Goal: Learn about a topic

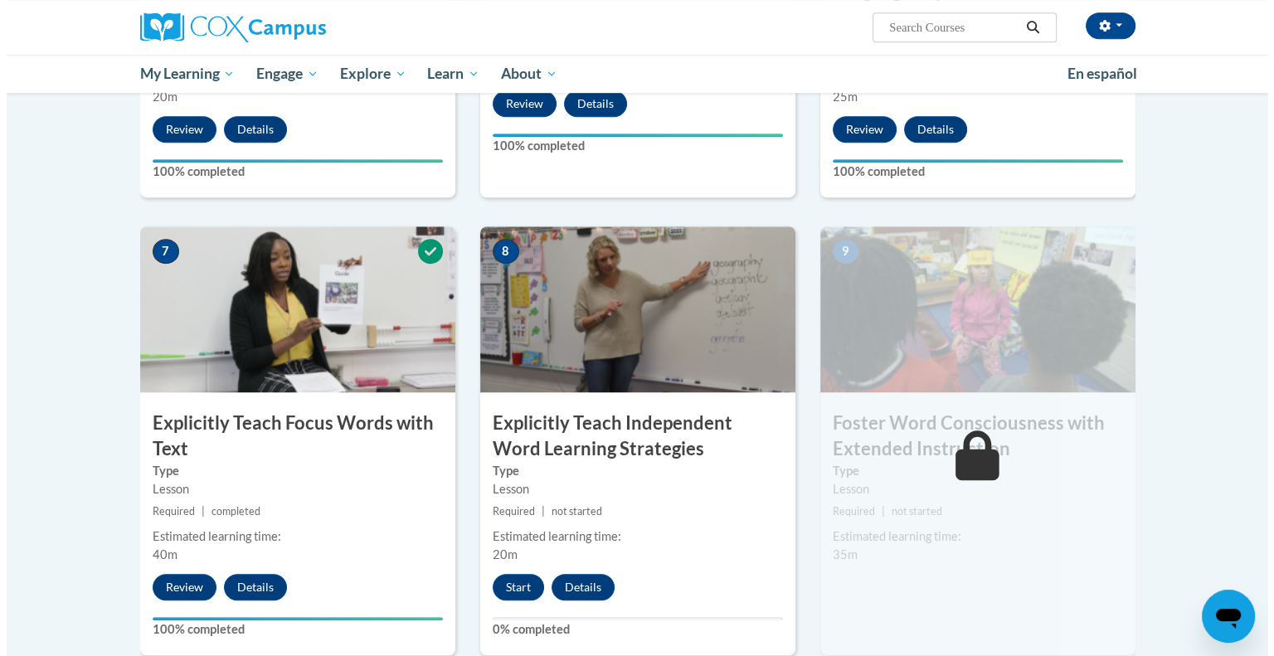
scroll to position [1131, 0]
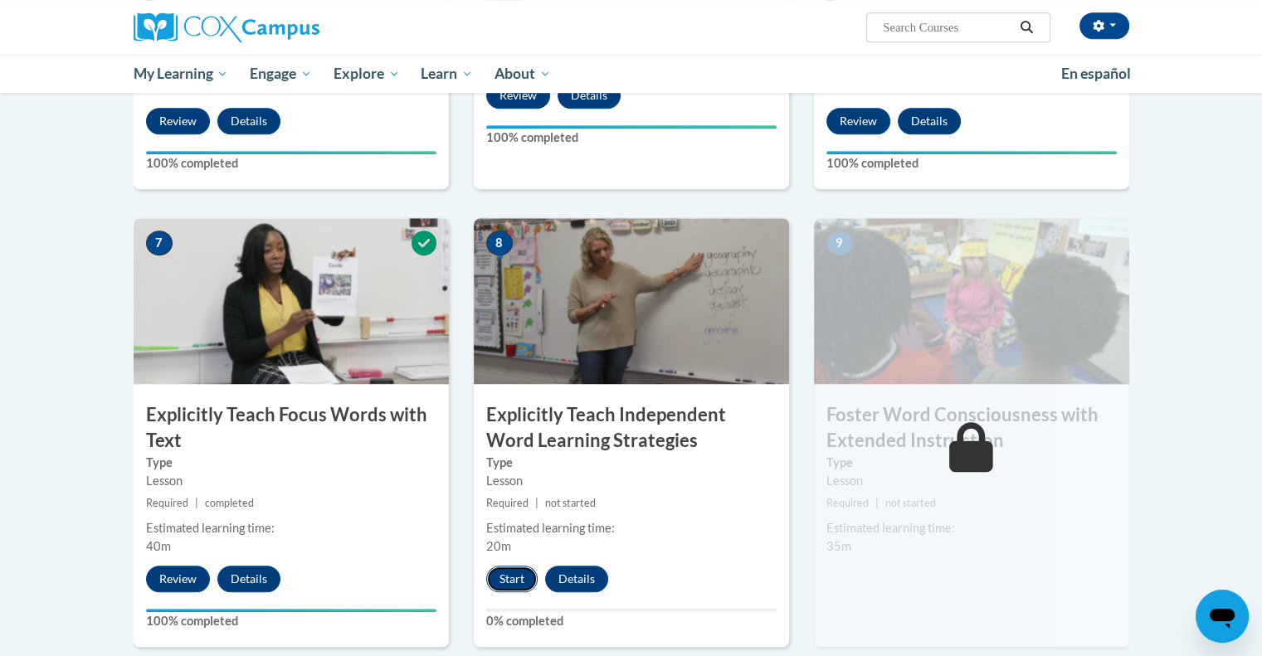
click at [511, 572] on button "Start" at bounding box center [511, 579] width 51 height 27
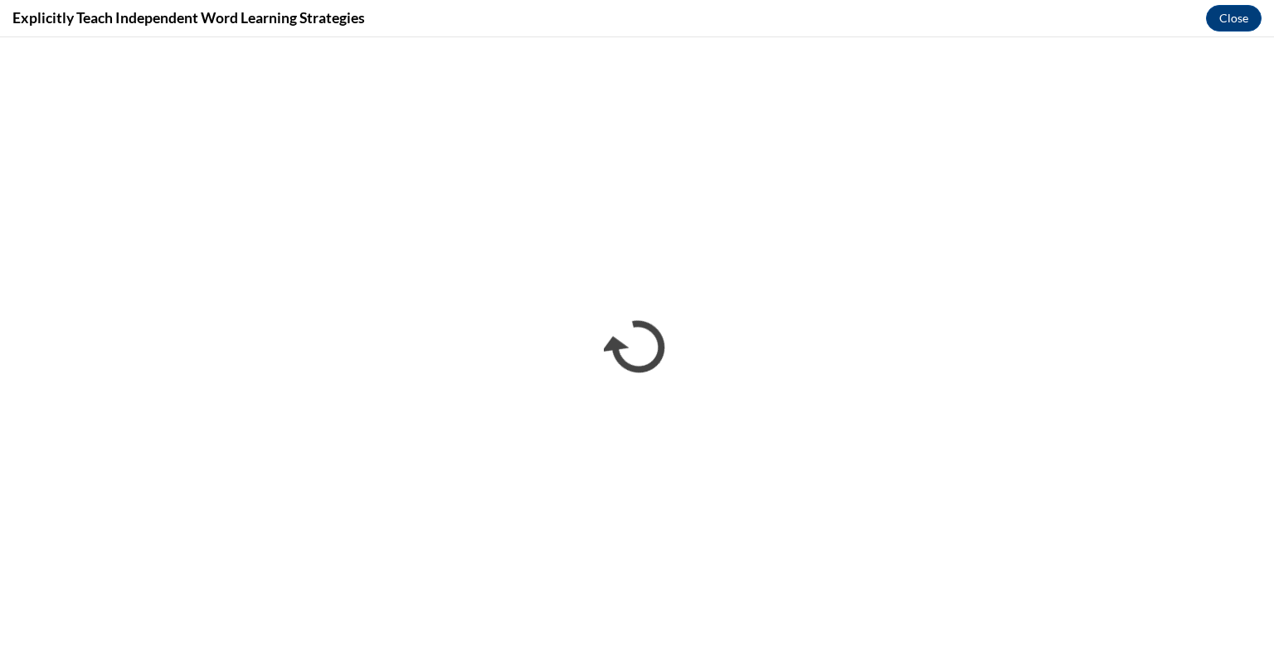
scroll to position [0, 0]
